Goal: Find specific page/section: Find specific page/section

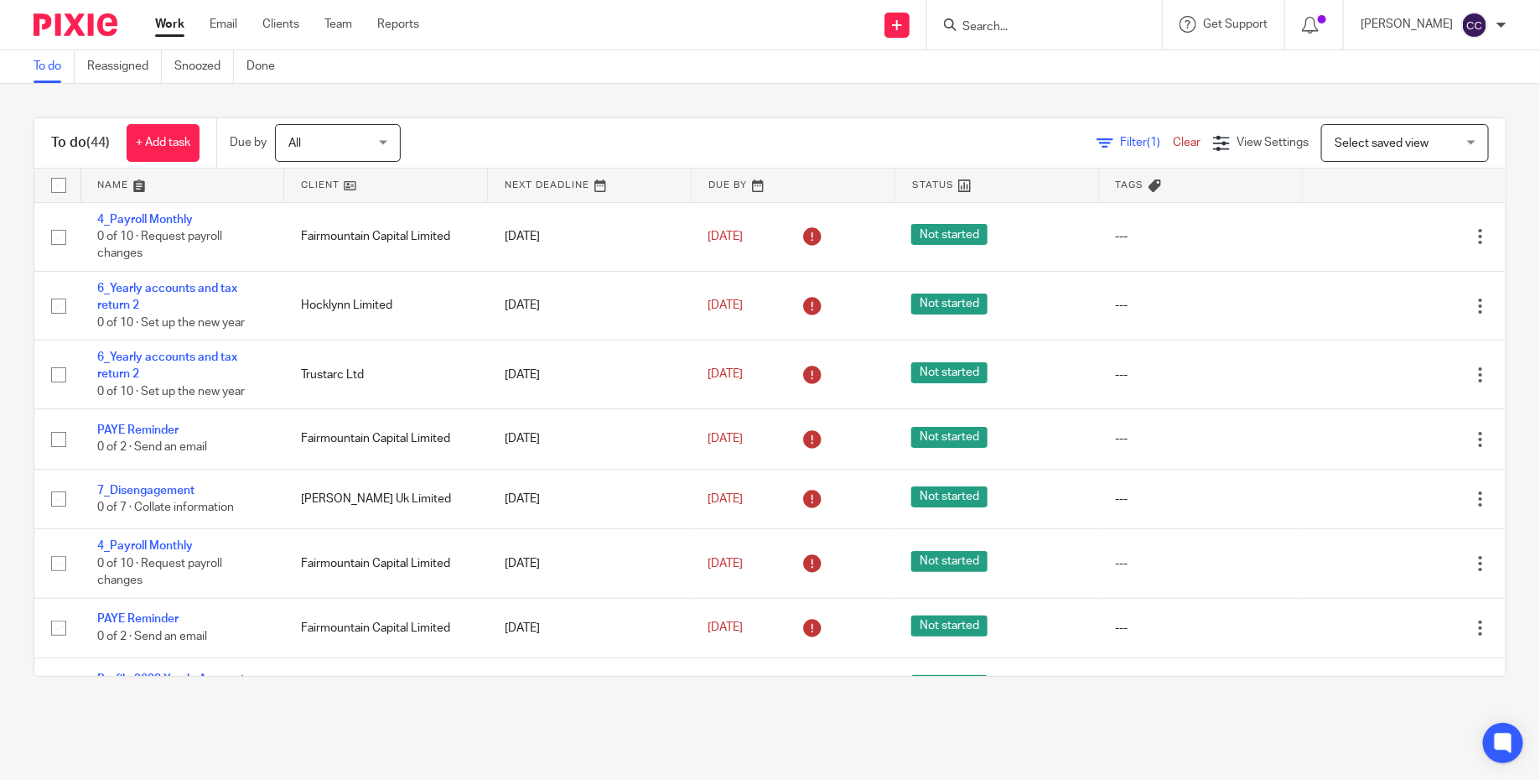
click at [1060, 31] on input "Search" at bounding box center [1036, 27] width 151 height 15
type input "u"
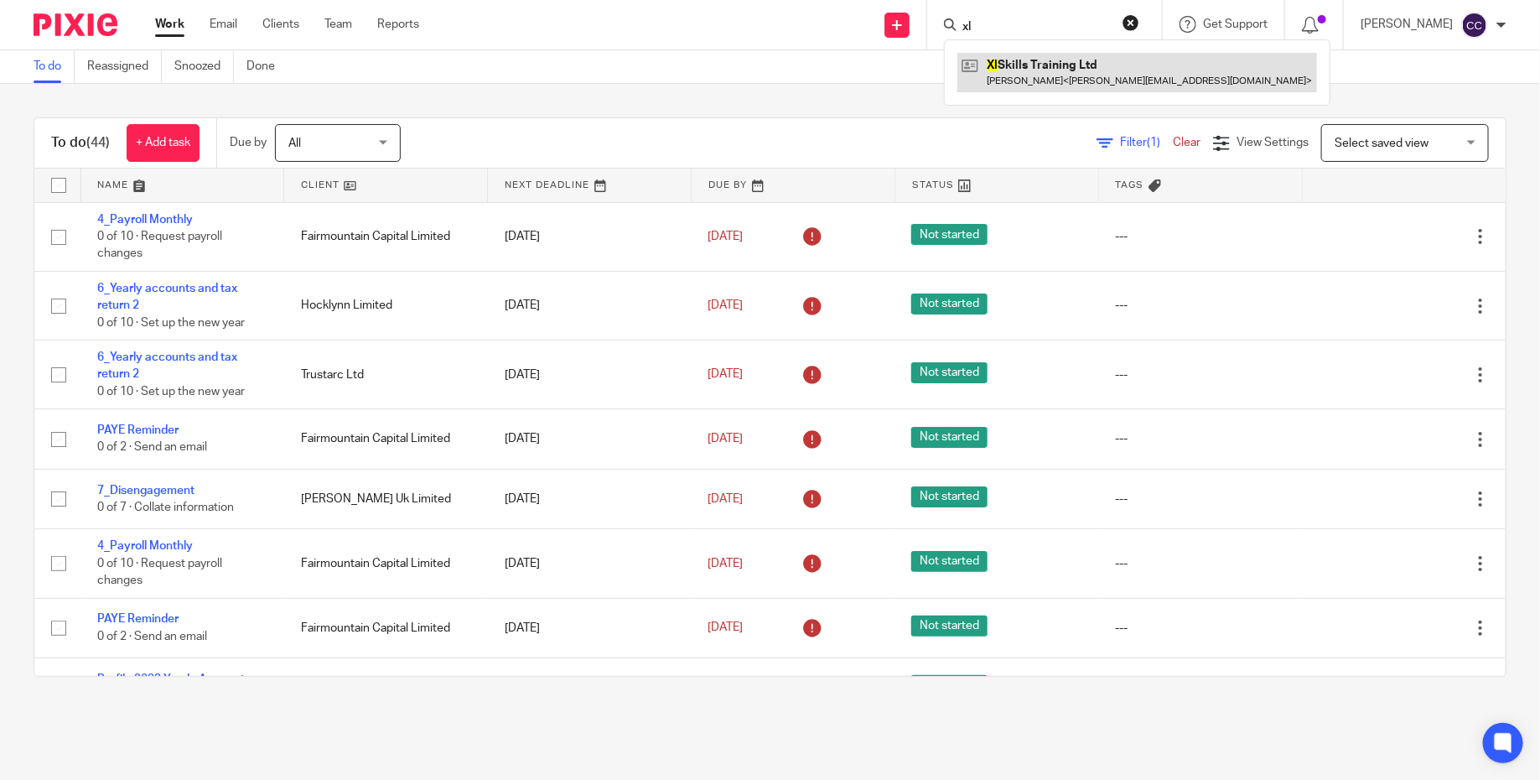
type input "xl"
click at [1094, 59] on link at bounding box center [1137, 72] width 360 height 39
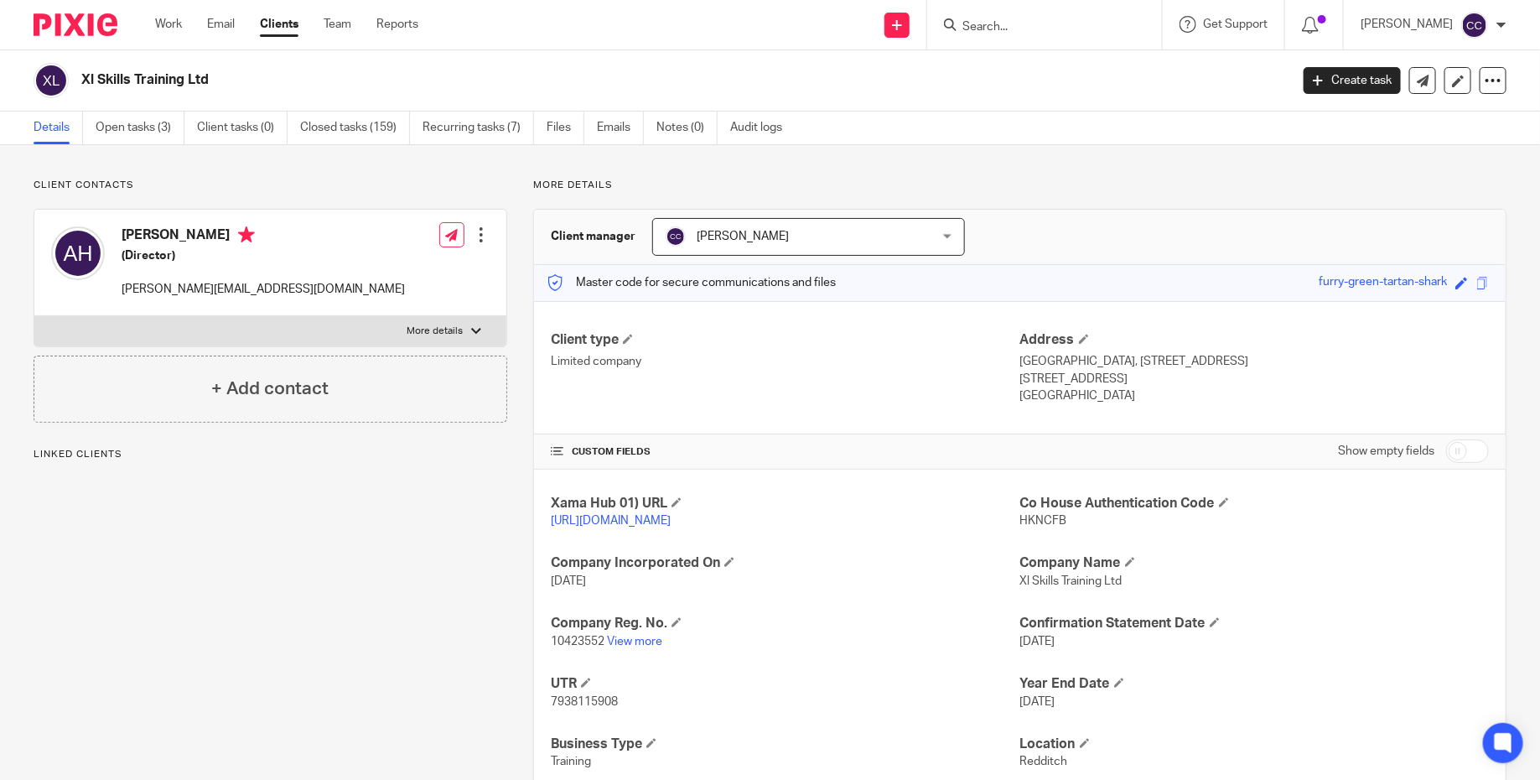
scroll to position [65, 0]
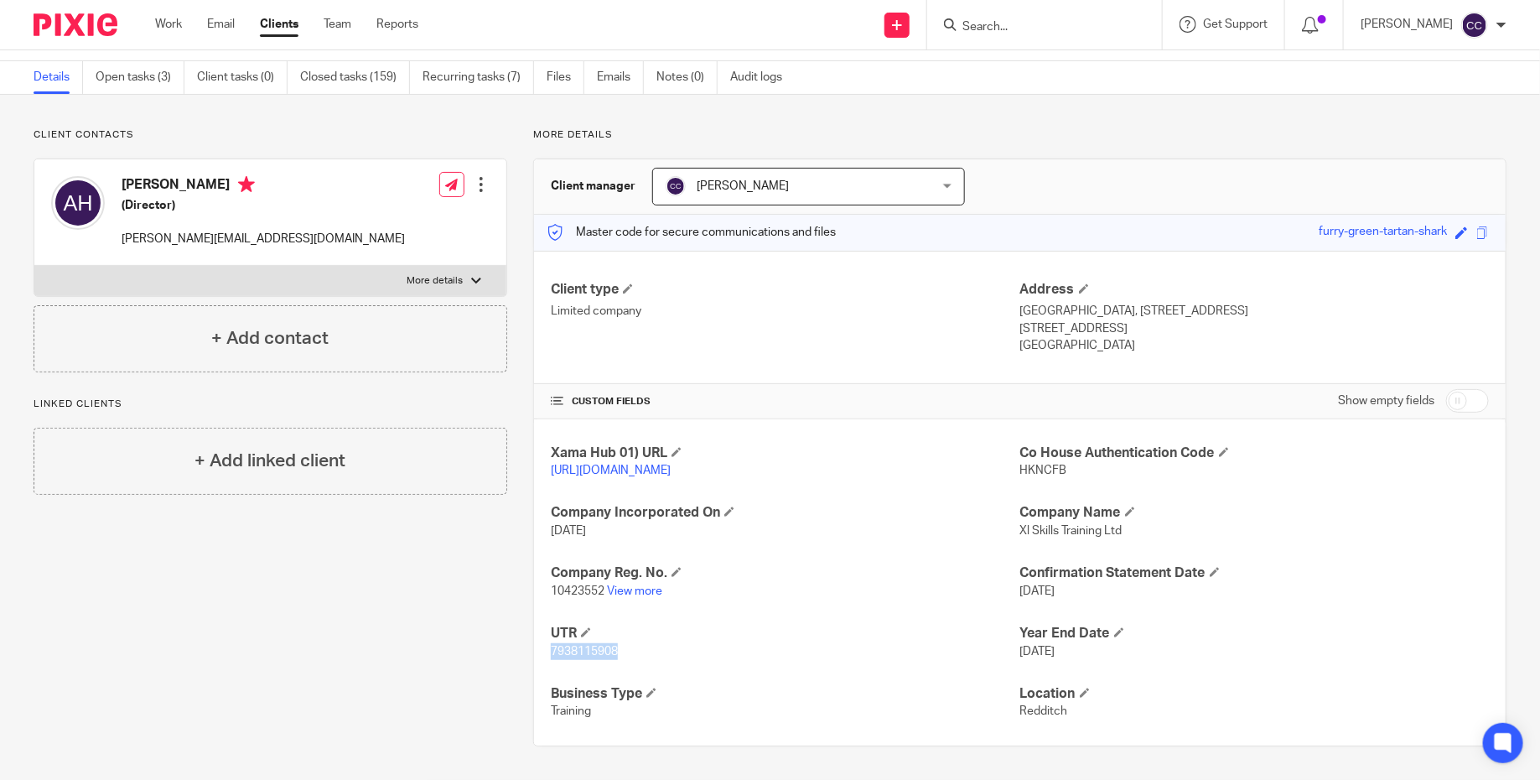
drag, startPoint x: 631, startPoint y: 656, endPoint x: 547, endPoint y: 656, distance: 83.8
click at [547, 656] on div "Xama Hub 01) URL https://platform.xamatech.com/portal/crm/clients/d5ce70a0-4f8e…" at bounding box center [1020, 582] width 972 height 326
copy span "7938115908"
click at [1067, 23] on input "Search" at bounding box center [1036, 27] width 151 height 15
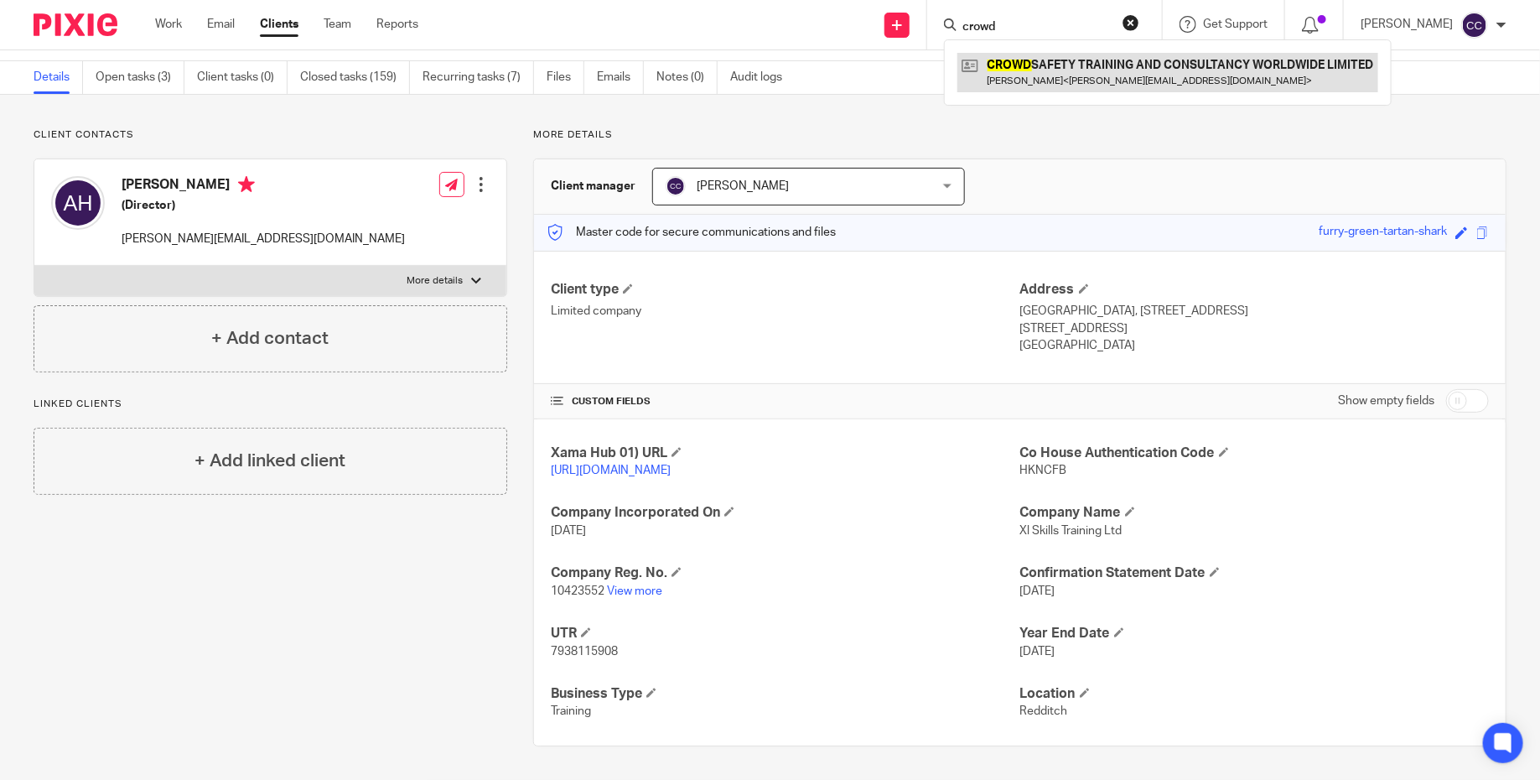
type input "crowd"
click at [1200, 73] on link at bounding box center [1167, 72] width 421 height 39
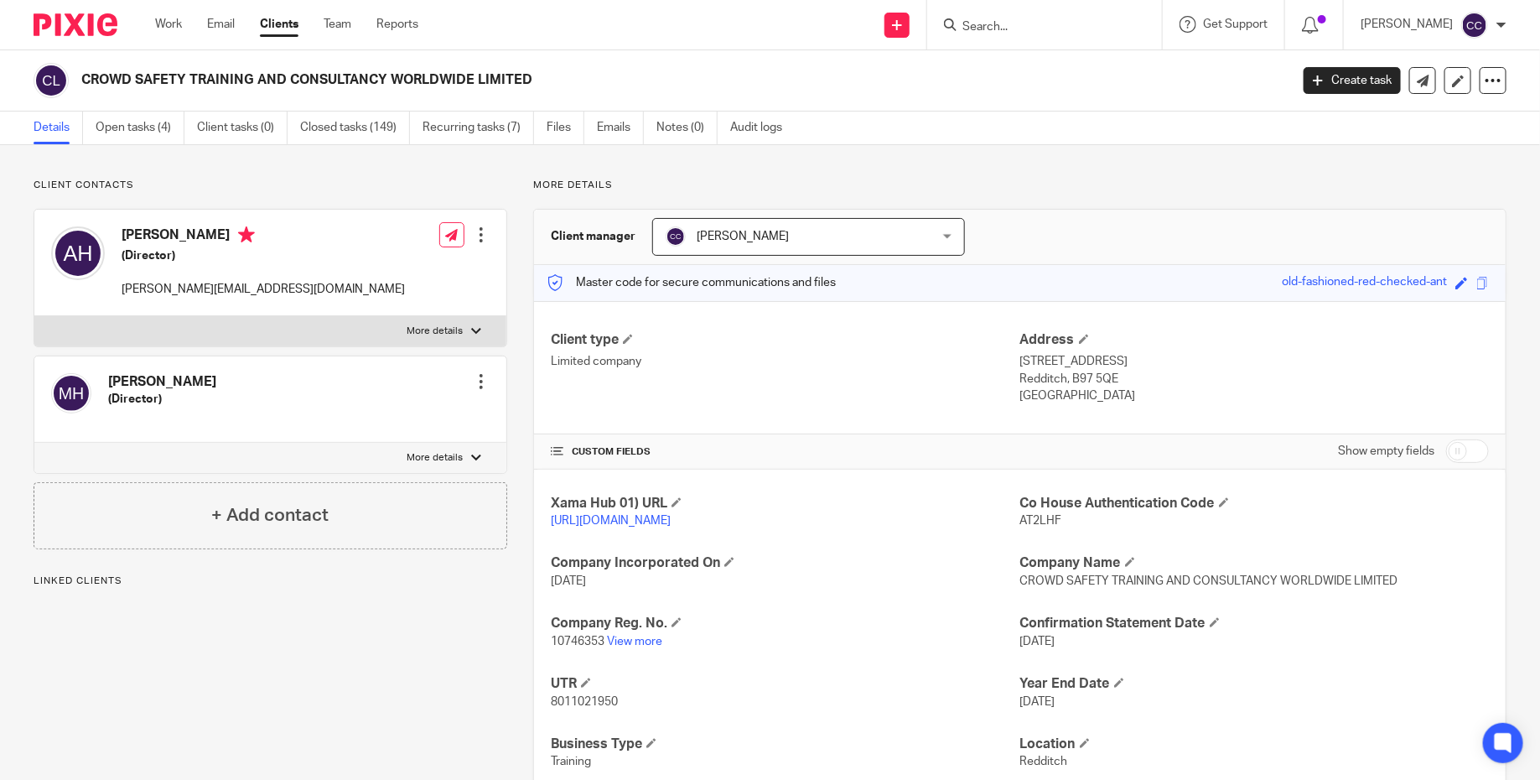
scroll to position [65, 0]
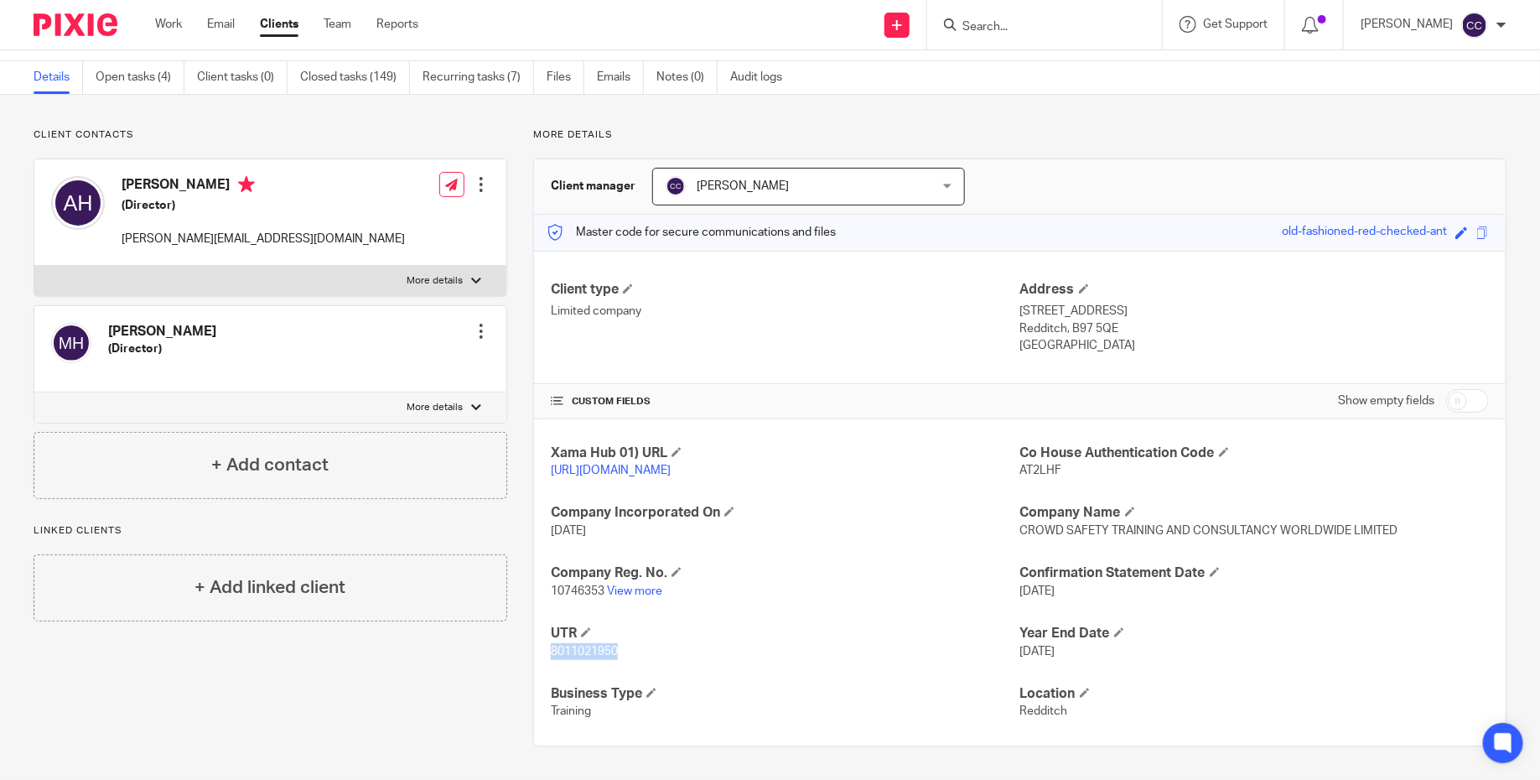
drag, startPoint x: 626, startPoint y: 652, endPoint x: 549, endPoint y: 651, distance: 77.1
click at [549, 651] on div "Xama Hub 01) URL https://platform.xamatech.com/portal/crm/clients/d3fac210-4f8e…" at bounding box center [1020, 582] width 972 height 326
copy span "8011021950"
